Goal: Task Accomplishment & Management: Use online tool/utility

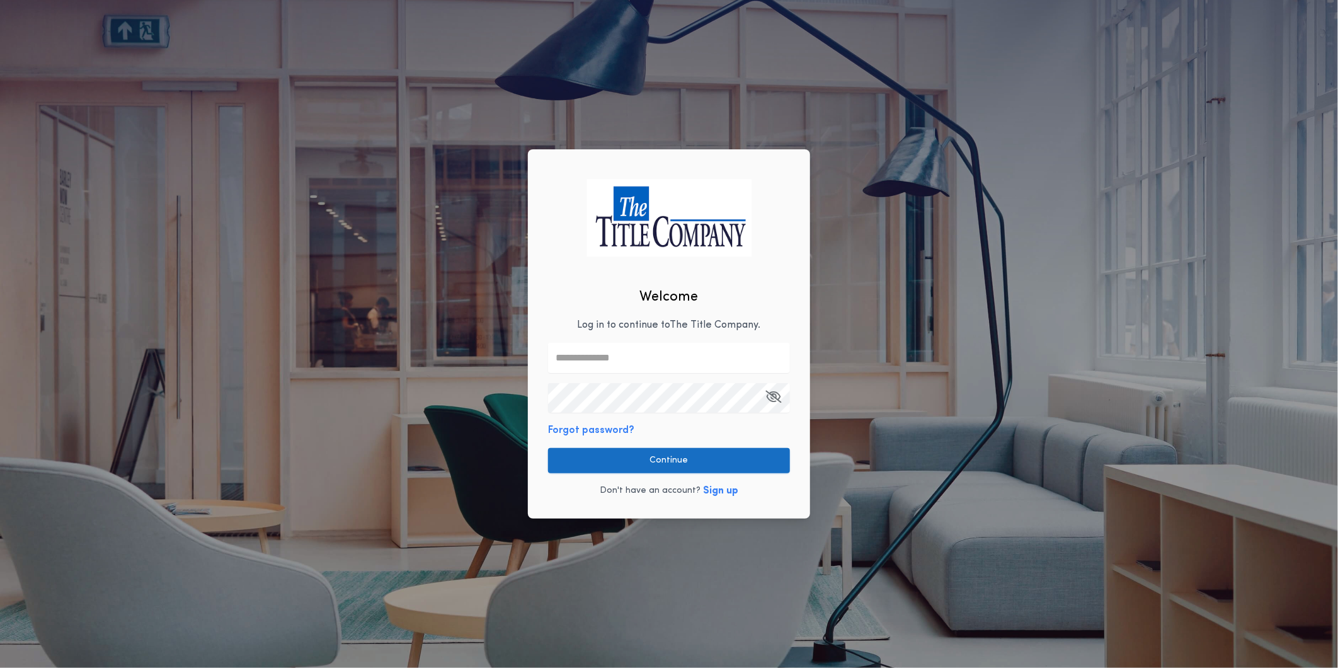
type input "**********"
click at [685, 460] on button "Continue" at bounding box center [669, 460] width 242 height 25
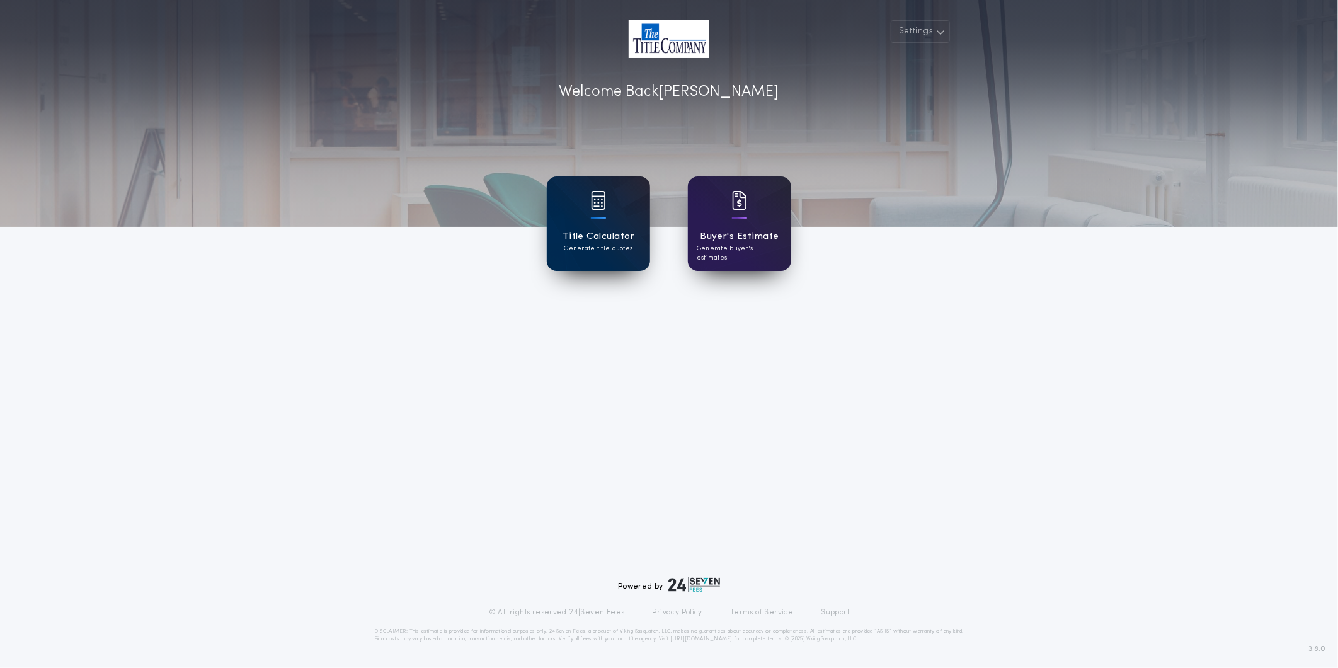
click at [553, 228] on div "Title Calculator Generate title quotes" at bounding box center [598, 223] width 103 height 94
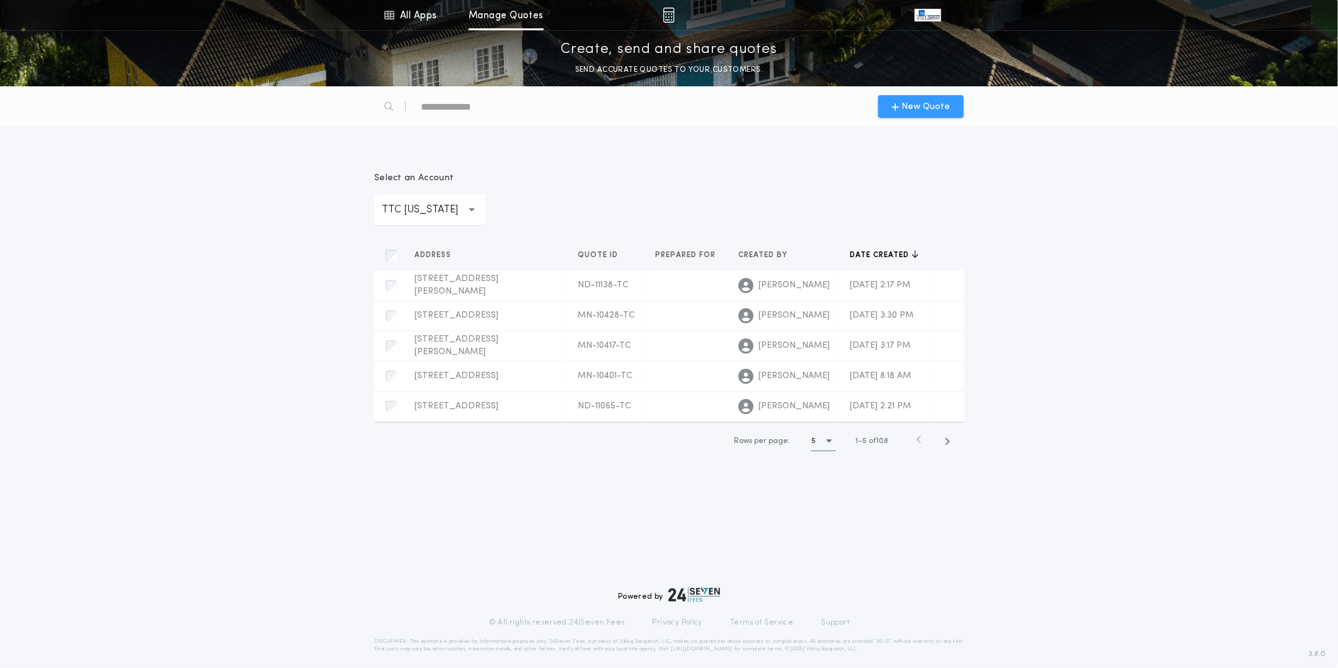
click at [908, 106] on span "New Quote" at bounding box center [926, 106] width 48 height 13
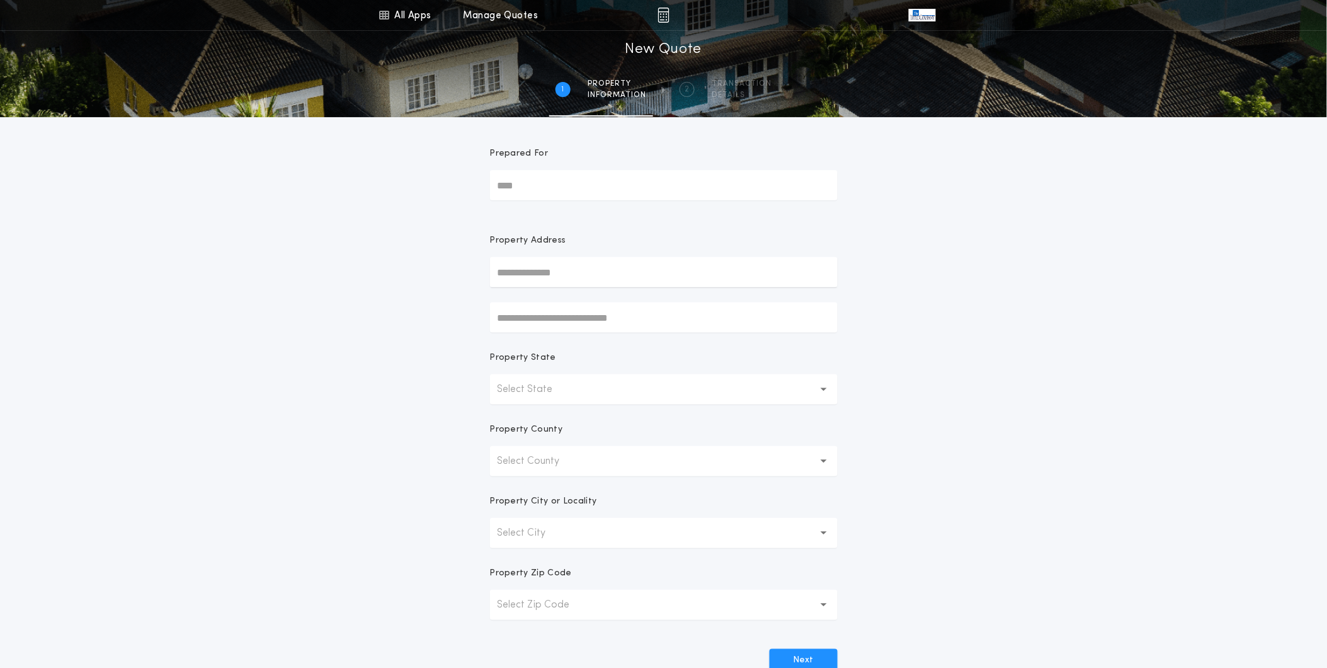
drag, startPoint x: 584, startPoint y: 271, endPoint x: 591, endPoint y: 273, distance: 6.8
click at [584, 271] on input "text" at bounding box center [664, 272] width 348 height 30
click at [605, 299] on button "[STREET_ADDRESS]" at bounding box center [664, 297] width 348 height 19
click at [1071, 375] on div "**********" at bounding box center [663, 360] width 1327 height 720
type input "**********"
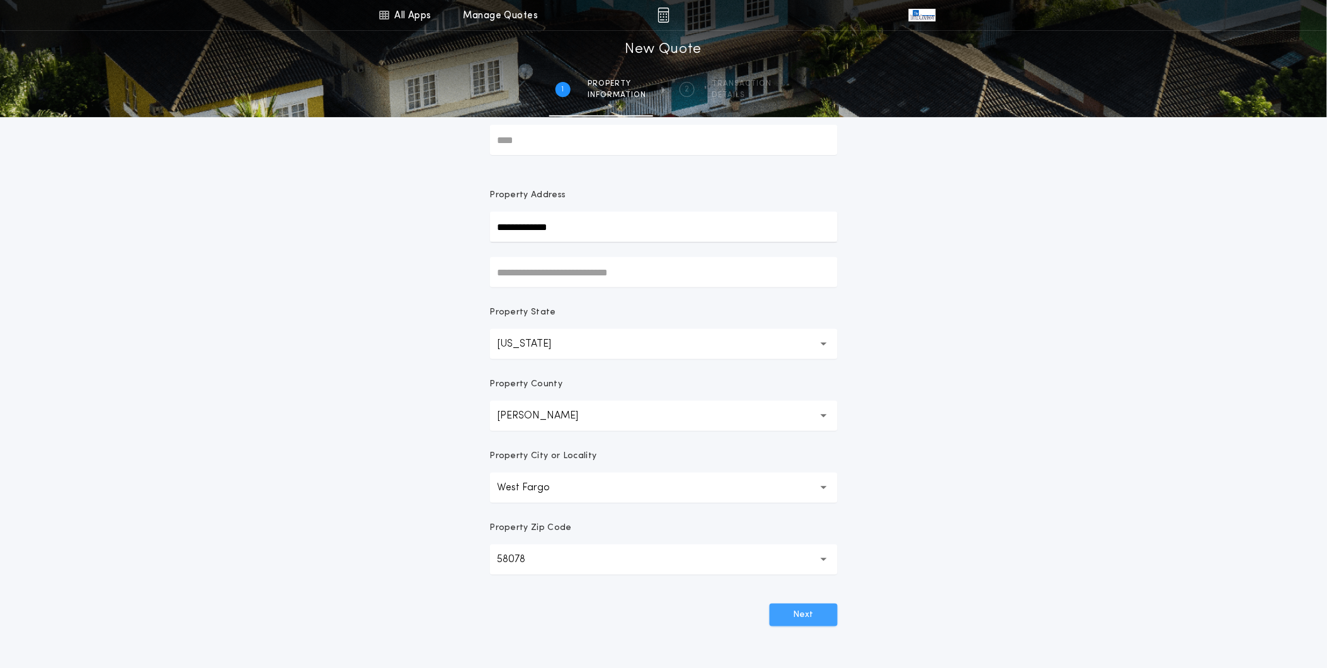
click at [822, 619] on button "Next" at bounding box center [804, 614] width 68 height 23
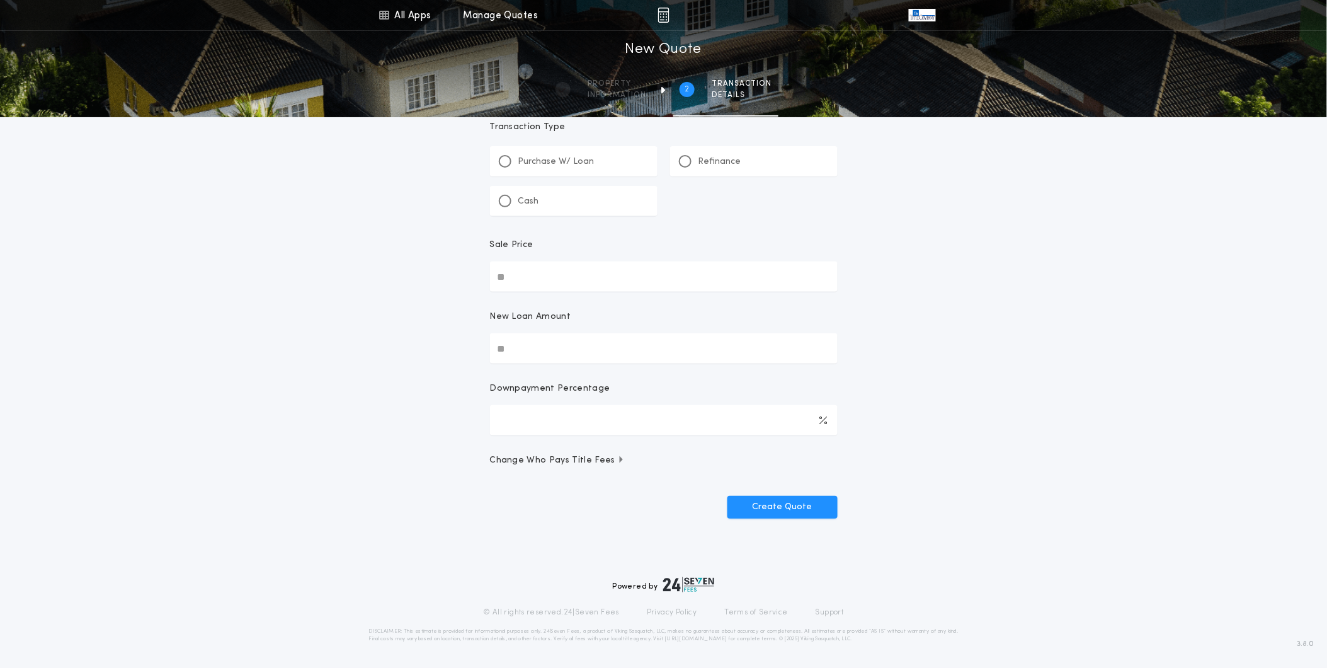
scroll to position [26, 0]
click at [600, 167] on div "Purchase W/ Loan" at bounding box center [574, 161] width 168 height 30
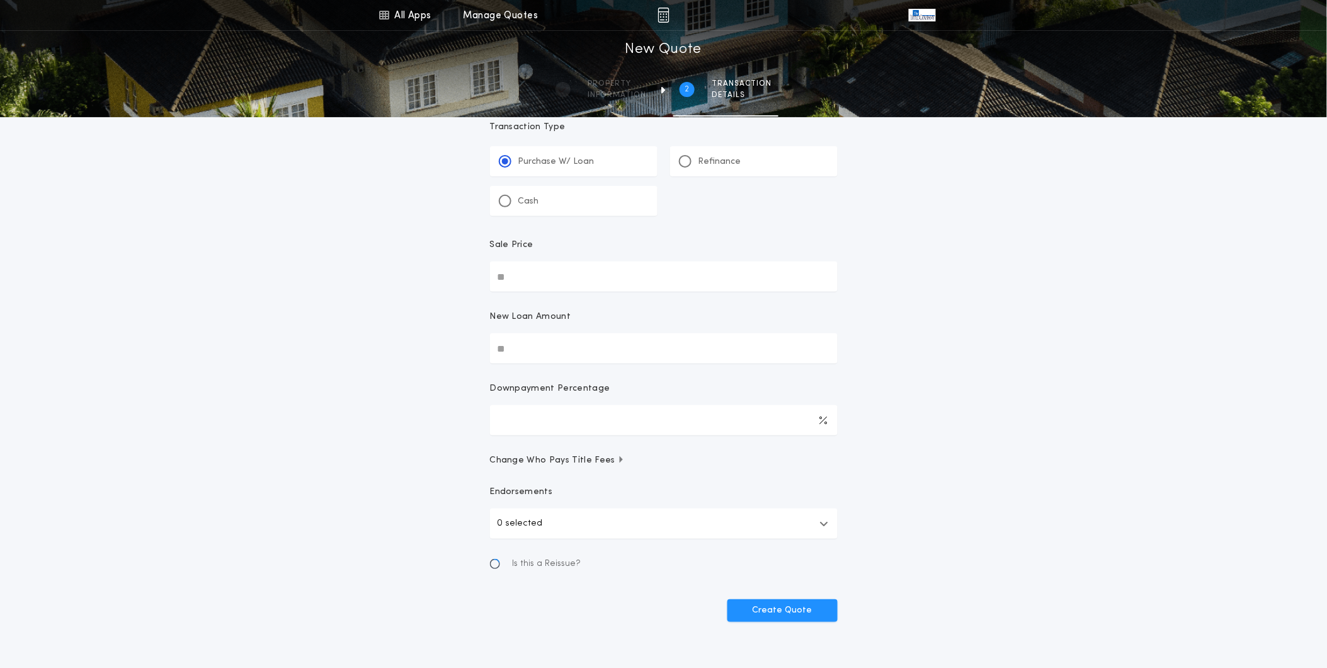
click at [693, 172] on div "Refinance" at bounding box center [754, 161] width 168 height 30
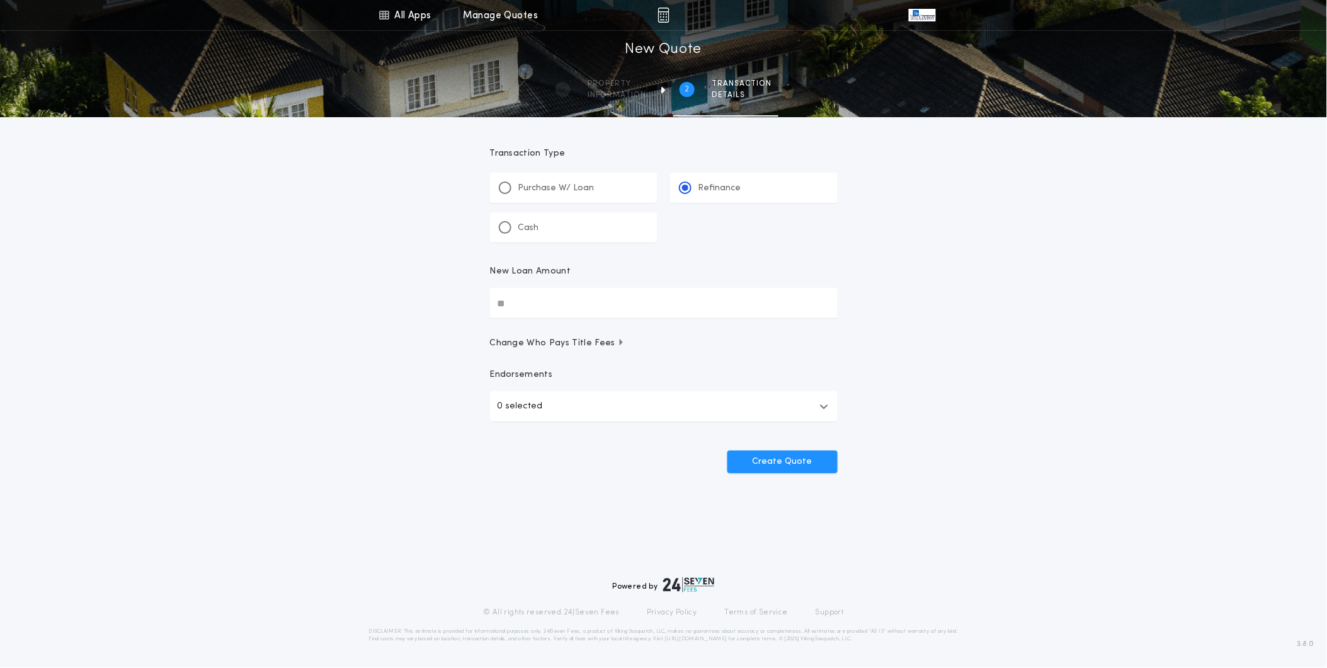
scroll to position [0, 0]
click at [646, 305] on input "New Loan Amount" at bounding box center [669, 303] width 348 height 30
type input "********"
click at [668, 417] on button "0 selected" at bounding box center [669, 406] width 348 height 30
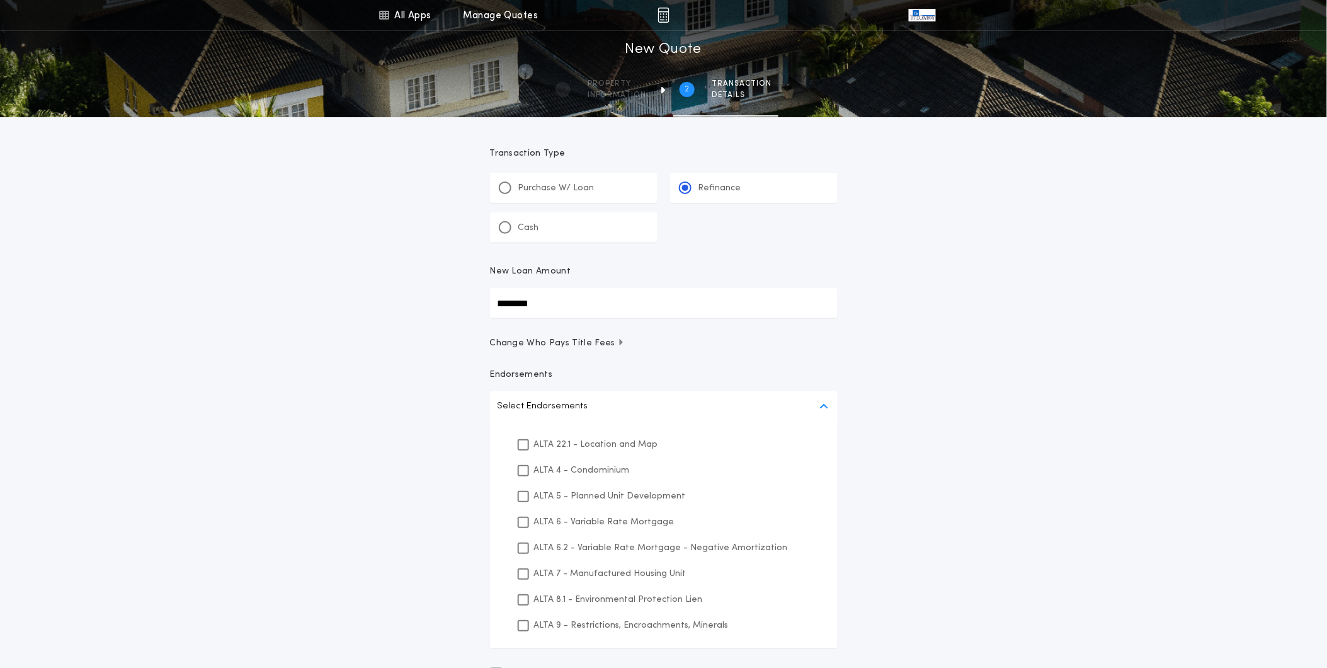
click at [634, 448] on p "ALTA 22.1 - Location and Map" at bounding box center [596, 444] width 124 height 13
click at [601, 600] on p "ALTA 8.1 - Environmental Protection Lien" at bounding box center [618, 599] width 169 height 13
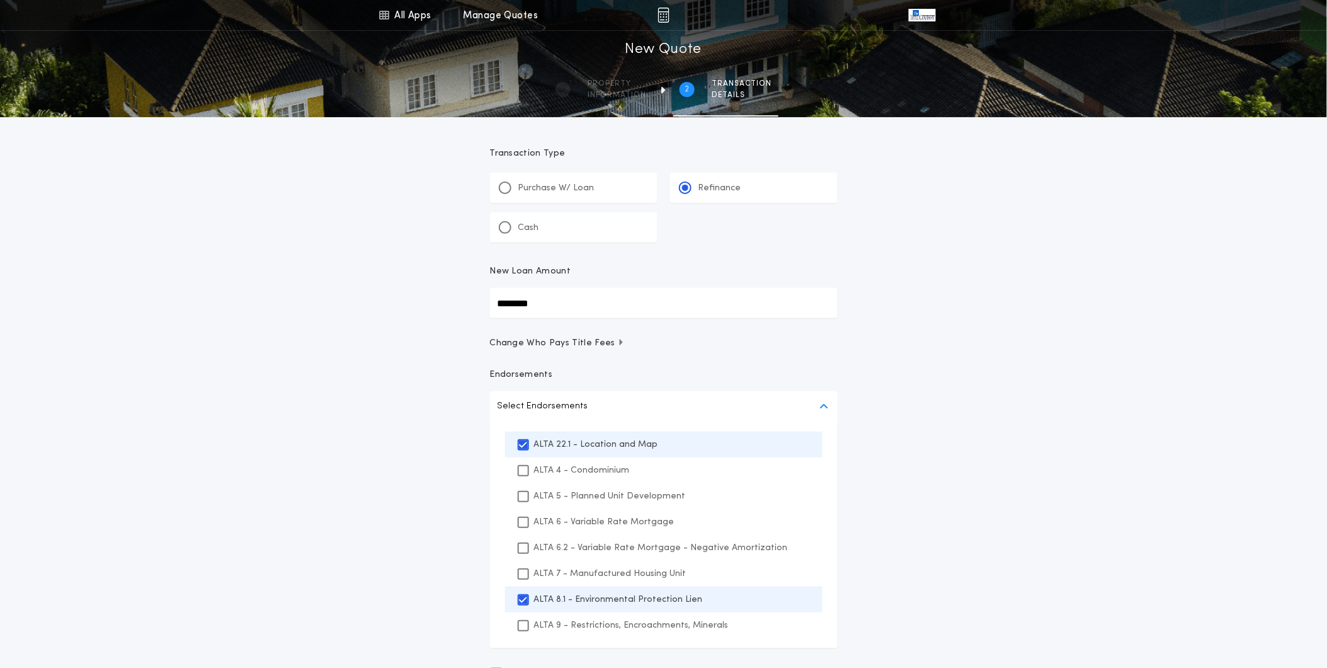
drag, startPoint x: 601, startPoint y: 600, endPoint x: 630, endPoint y: 618, distance: 33.9
click at [597, 629] on p "ALTA 9 - Restrictions, Encroachments, Minerals" at bounding box center [631, 624] width 195 height 13
click at [896, 549] on div "All Apps Title Calculator Buyer's Estimate Menu All Apps Manage Quotes 2 /2 New…" at bounding box center [663, 390] width 1327 height 780
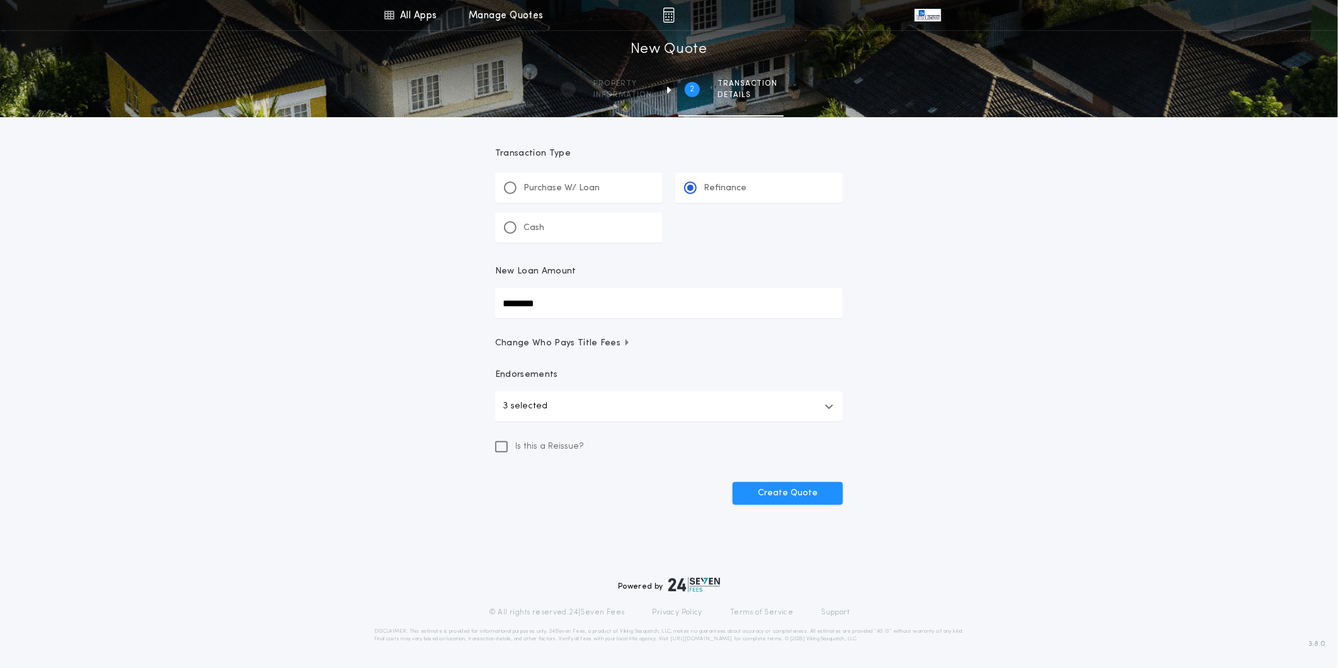
drag, startPoint x: 782, startPoint y: 467, endPoint x: 781, endPoint y: 480, distance: 13.3
click at [782, 473] on form "Transaction Type ********* Purchase W/ Loan Refinance Cash New Loan Amount ****…" at bounding box center [669, 310] width 378 height 387
click at [781, 482] on button "Create Quote" at bounding box center [787, 493] width 110 height 23
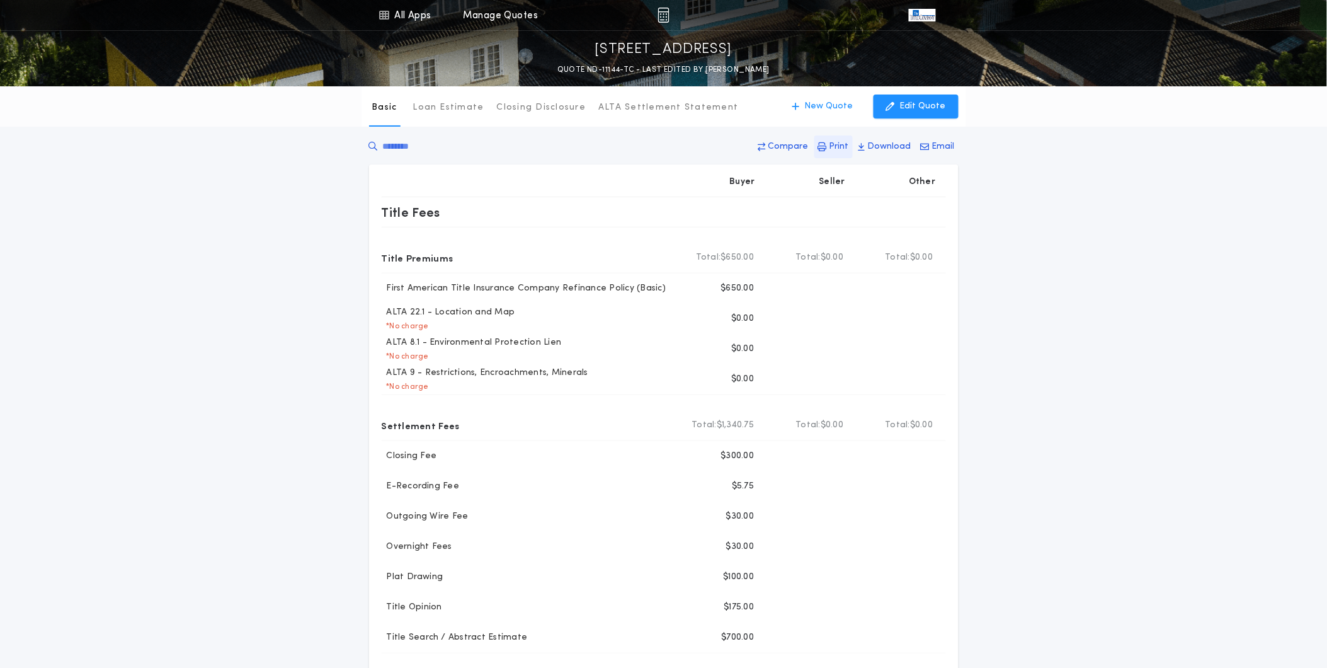
click at [839, 151] on p "Print" at bounding box center [839, 146] width 20 height 13
